Goal: Task Accomplishment & Management: Complete application form

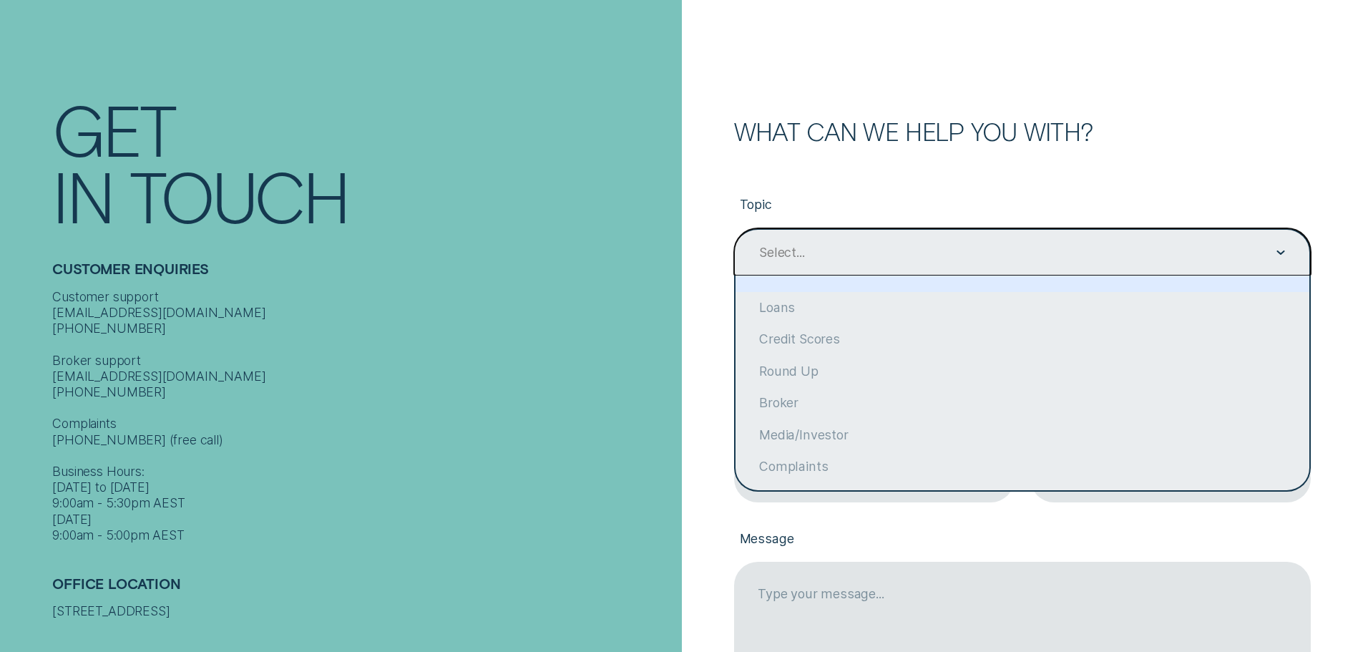
click at [973, 238] on div "Select..." at bounding box center [1022, 252] width 577 height 48
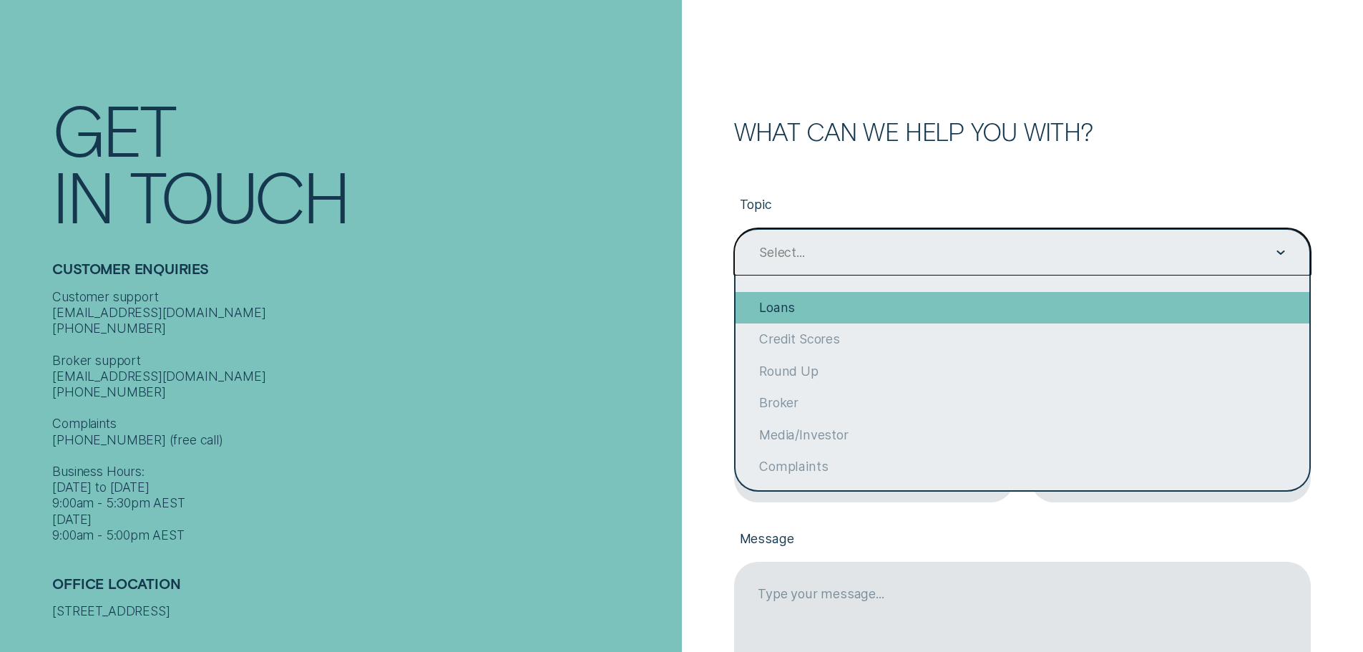
click at [906, 294] on div "Loans" at bounding box center [1022, 307] width 574 height 31
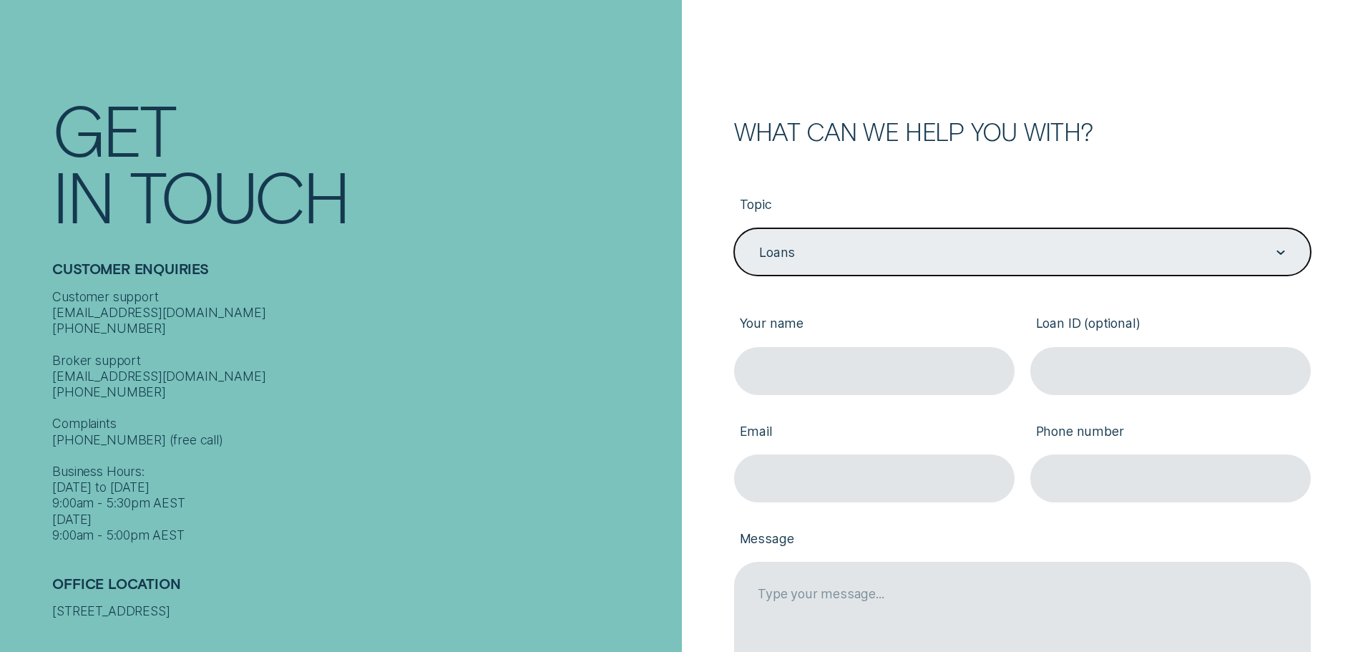
type input "Loans"
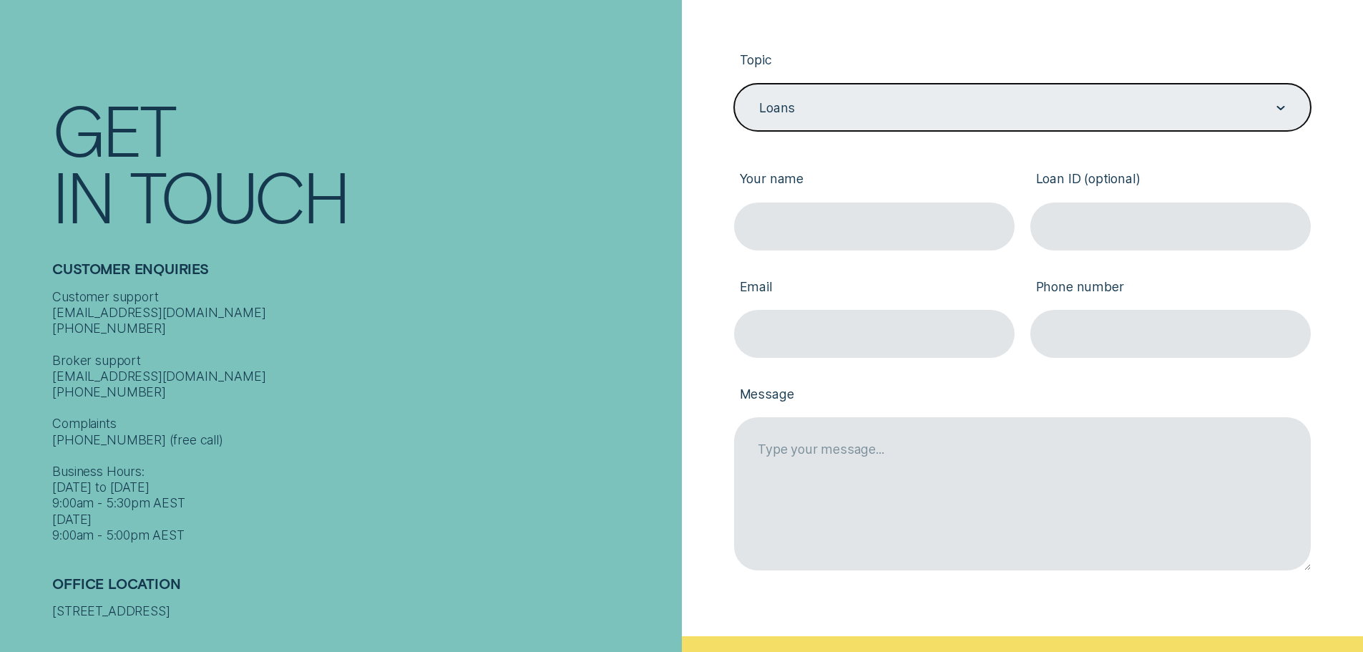
scroll to position [286, 0]
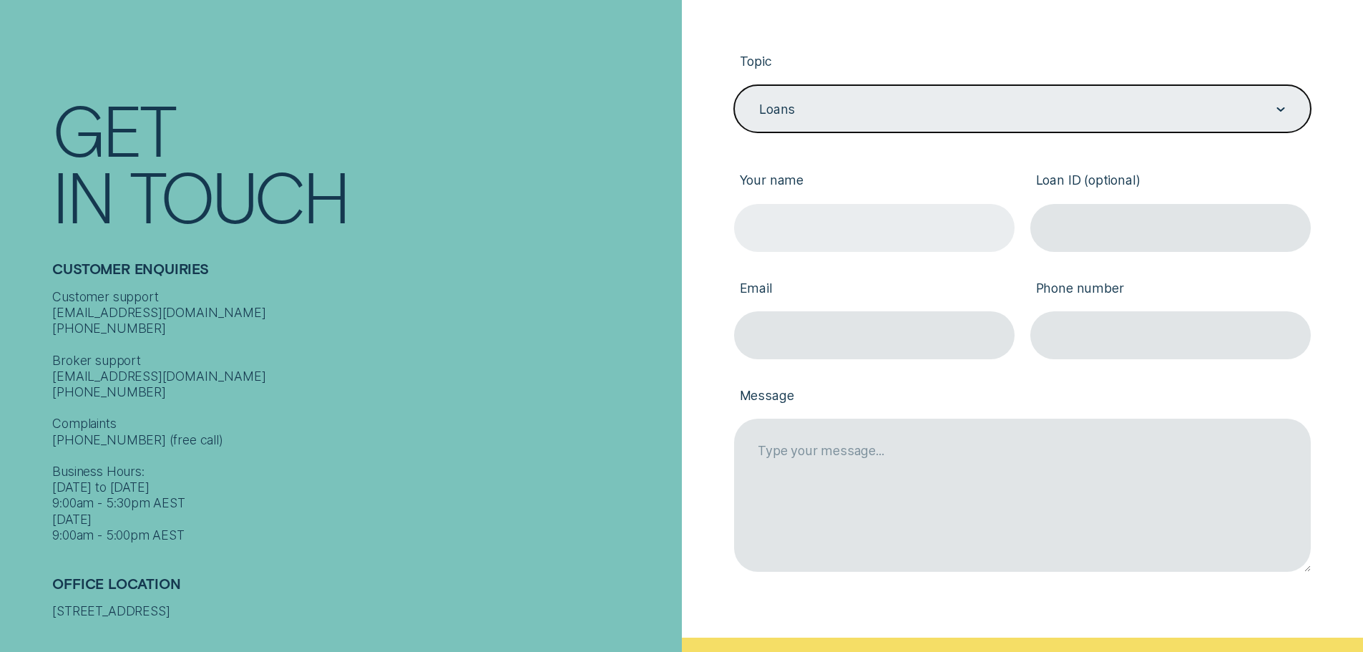
click at [879, 241] on input "Your name" at bounding box center [874, 228] width 280 height 48
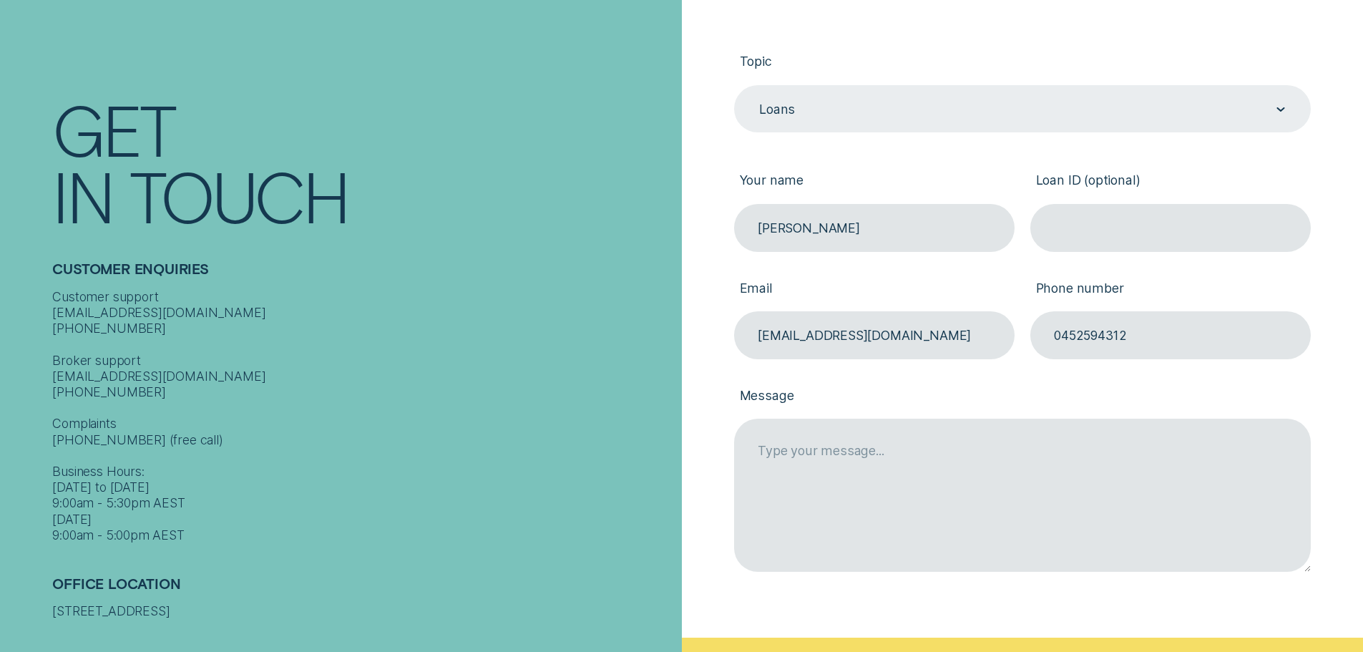
type input "[PERSON_NAME]"
type input "[EMAIL_ADDRESS][DOMAIN_NAME]"
type input "0452594312"
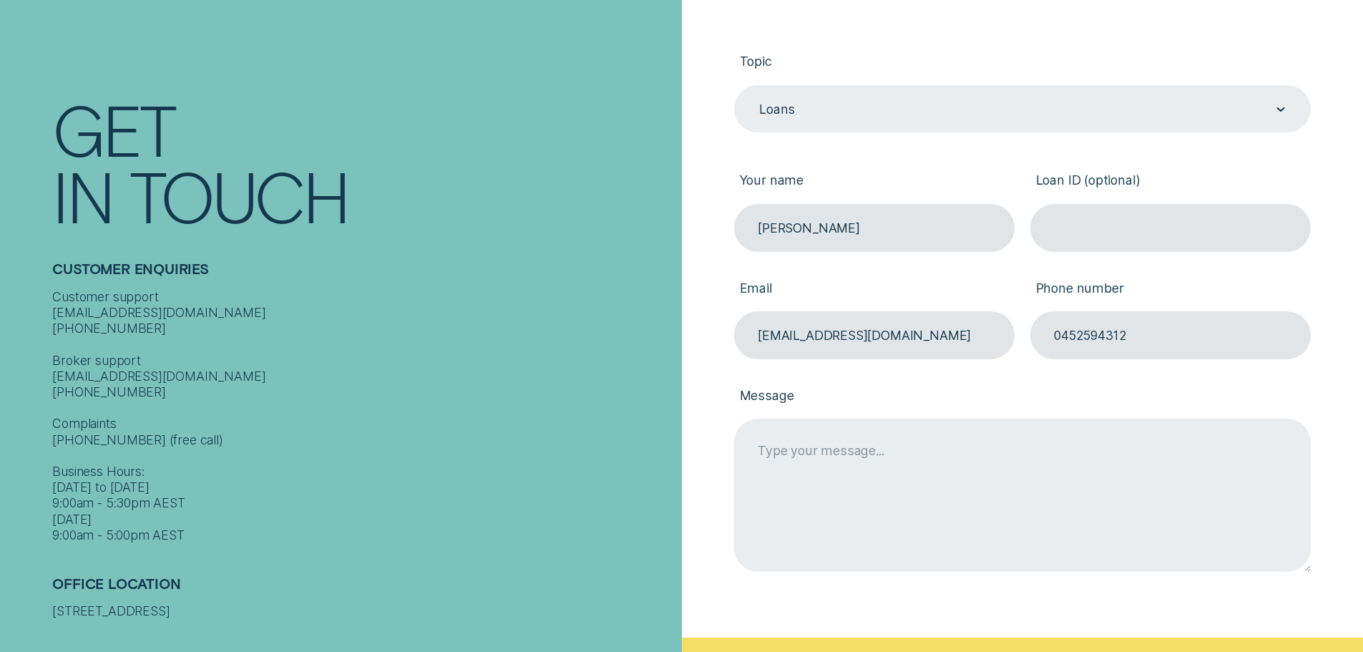
click at [941, 459] on textarea "Message" at bounding box center [1022, 494] width 577 height 152
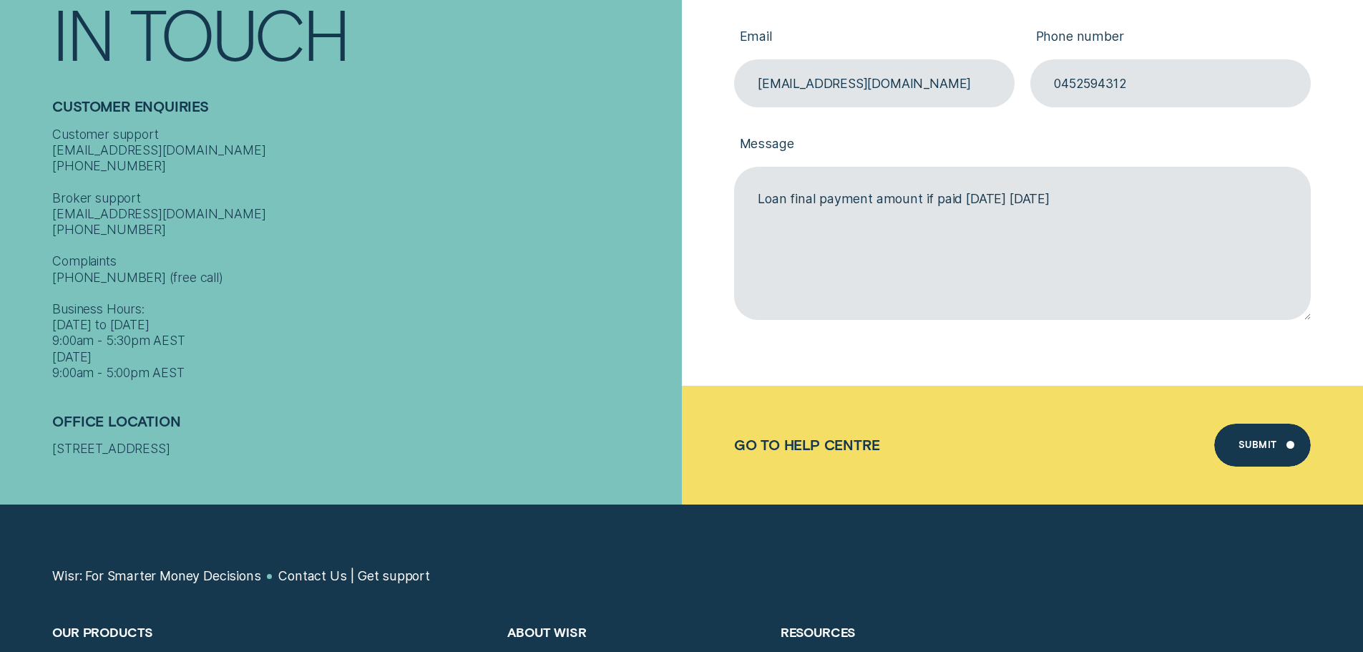
scroll to position [572, 0]
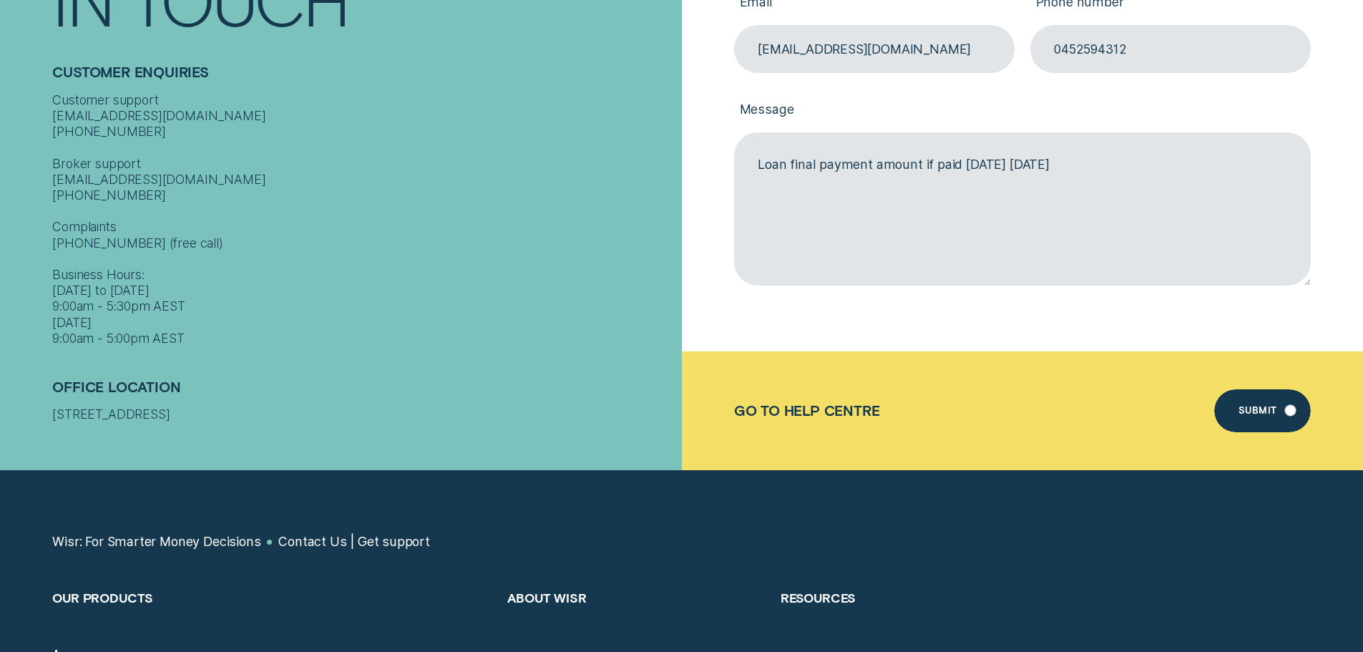
type textarea "Loan final payment amount if paid [DATE] [DATE]"
click at [1261, 426] on div "Submit" at bounding box center [1262, 410] width 96 height 43
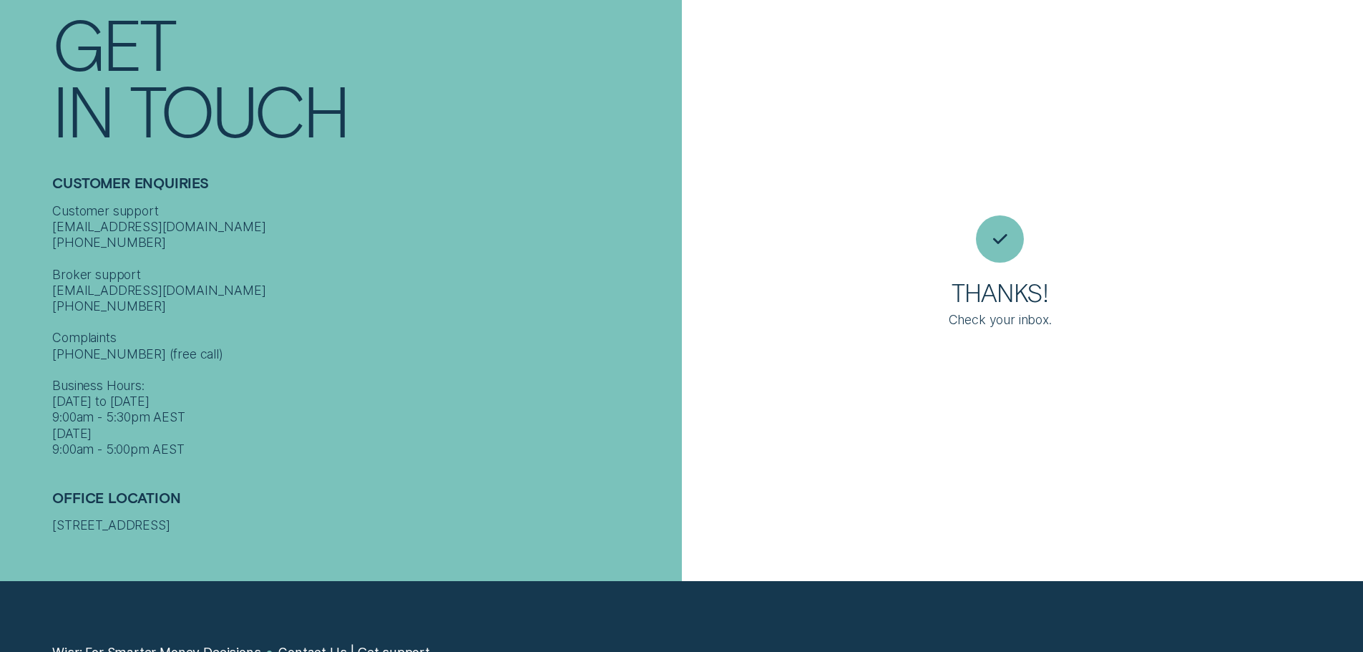
scroll to position [16, 0]
